Goal: Task Accomplishment & Management: Complete application form

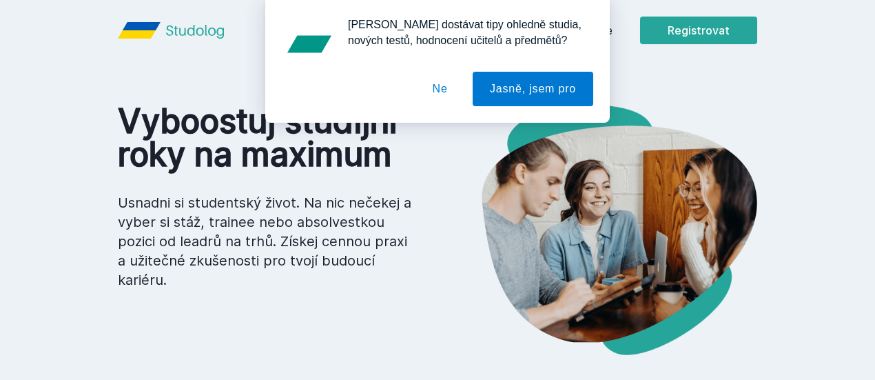
click at [449, 86] on button "Ne" at bounding box center [441, 89] width 50 height 34
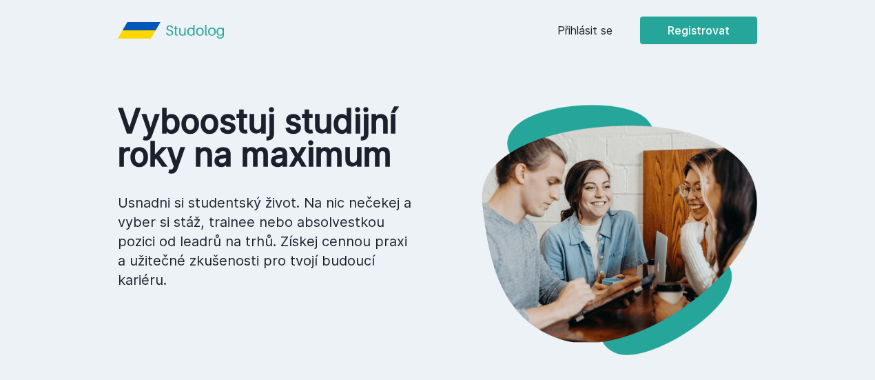
click at [613, 23] on link "Přihlásit se" at bounding box center [585, 30] width 55 height 17
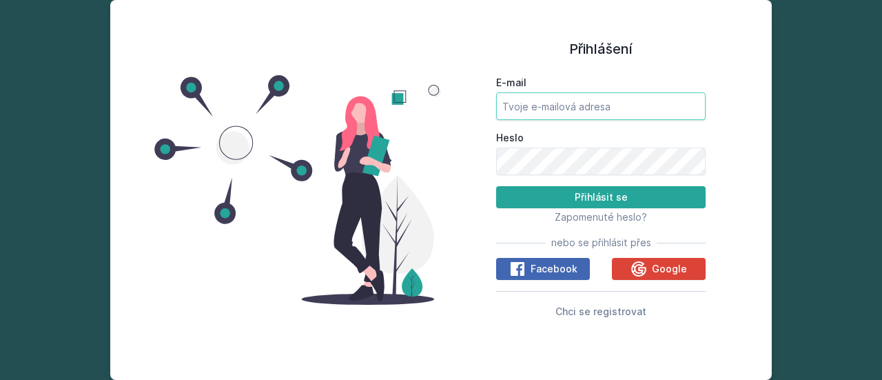
click at [542, 119] on input "E-mail" at bounding box center [601, 106] width 210 height 28
click at [576, 308] on span "Chci se registrovat" at bounding box center [601, 311] width 91 height 12
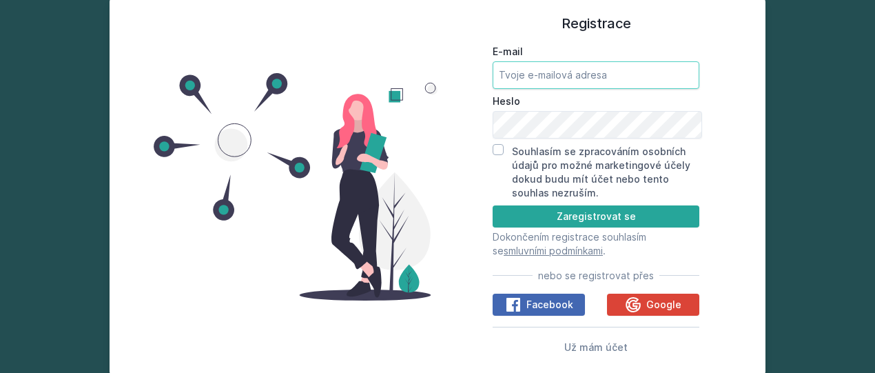
click at [554, 78] on input "E-mail" at bounding box center [596, 75] width 207 height 28
type input "[PERSON_NAME][EMAIL_ADDRESS][DOMAIN_NAME]"
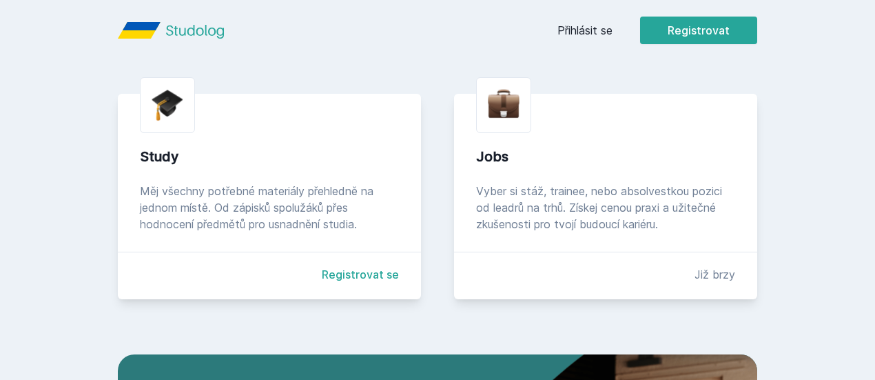
scroll to position [316, 0]
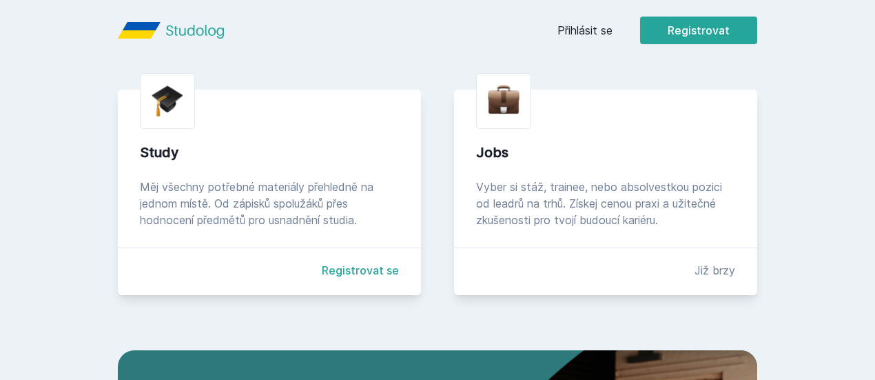
click at [322, 262] on link "Registrovat se" at bounding box center [360, 270] width 77 height 17
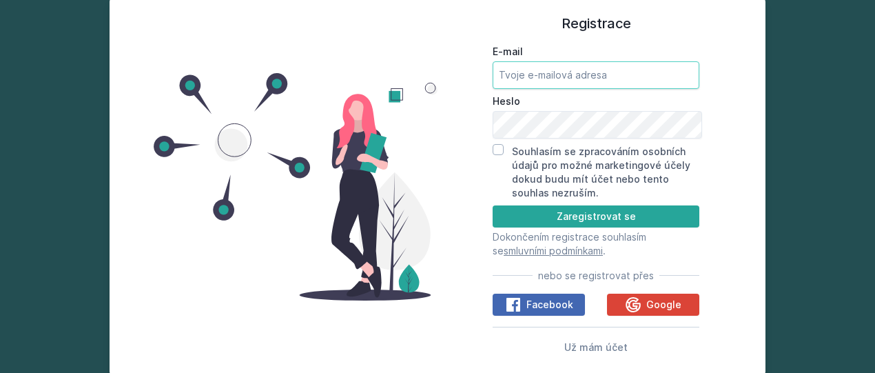
click at [590, 79] on input "E-mail" at bounding box center [596, 75] width 207 height 28
type input "[PERSON_NAME][EMAIL_ADDRESS][DOMAIN_NAME]"
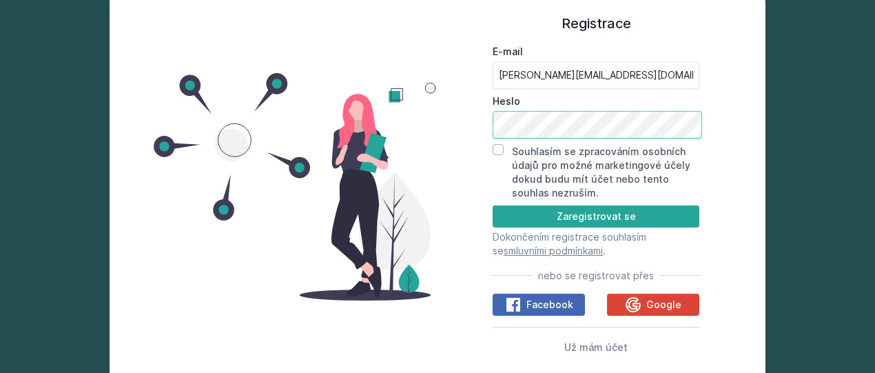
click at [493, 205] on button "Zaregistrovat se" at bounding box center [596, 216] width 207 height 22
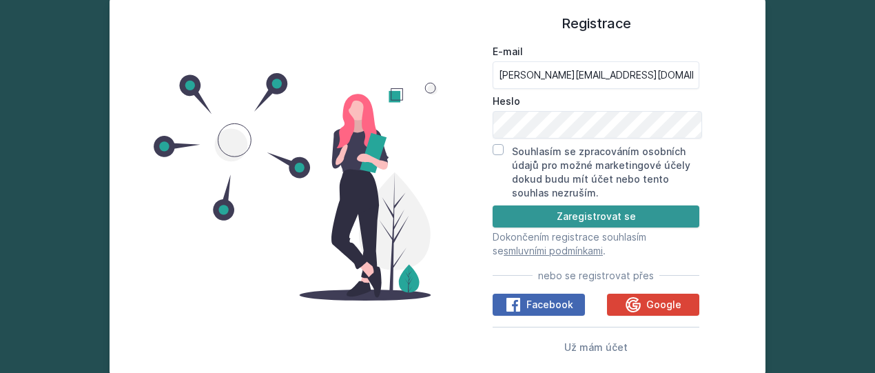
click at [521, 222] on button "Zaregistrovat se" at bounding box center [596, 216] width 207 height 22
